Goal: Task Accomplishment & Management: Manage account settings

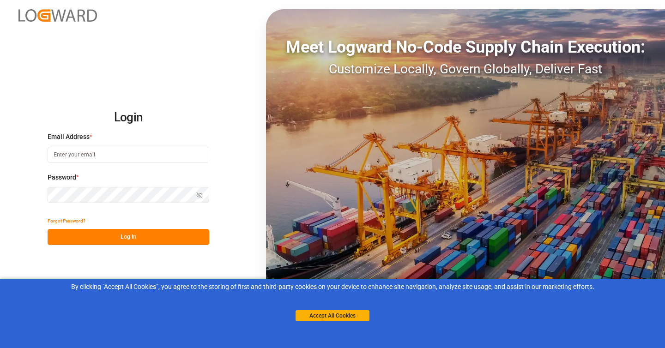
click at [133, 158] on input at bounding box center [129, 155] width 162 height 16
type input "[PERSON_NAME][EMAIL_ADDRESS][PERSON_NAME][DOMAIN_NAME]"
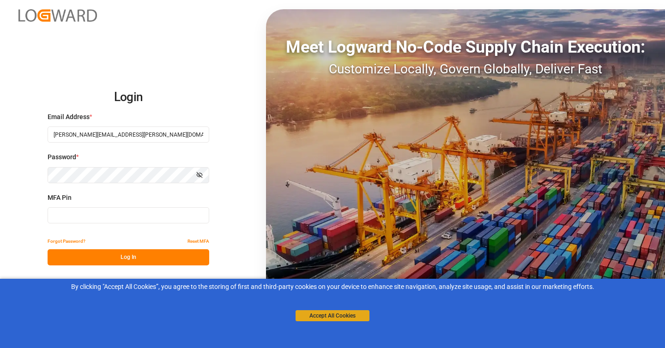
click at [356, 315] on button "Accept All Cookies" at bounding box center [333, 315] width 74 height 11
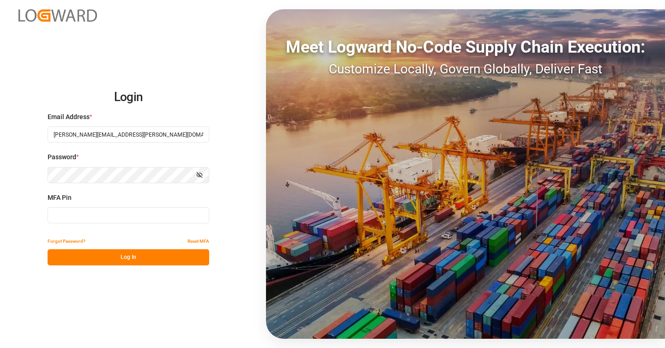
type input "994442"
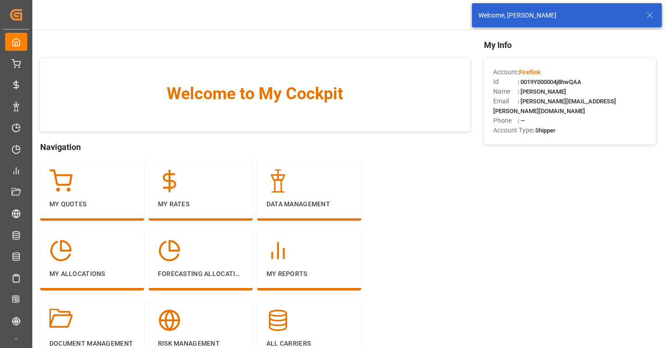
click at [648, 16] on icon at bounding box center [649, 15] width 11 height 11
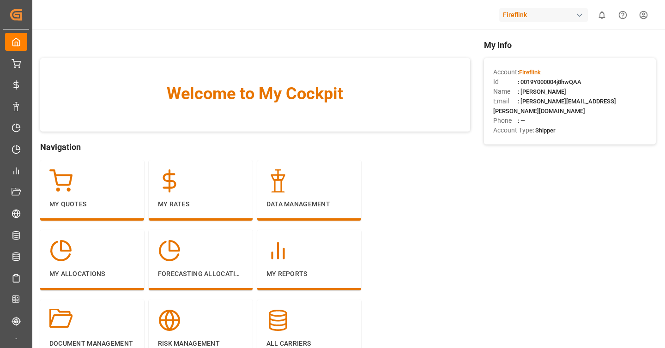
click at [531, 17] on div "Fireflink" at bounding box center [543, 14] width 89 height 13
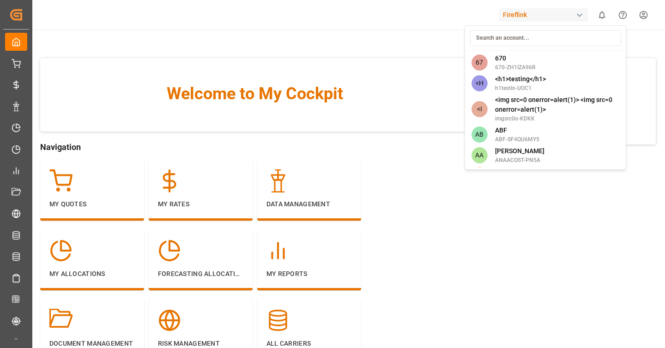
click at [524, 35] on input at bounding box center [545, 38] width 151 height 16
